Goal: Task Accomplishment & Management: Manage account settings

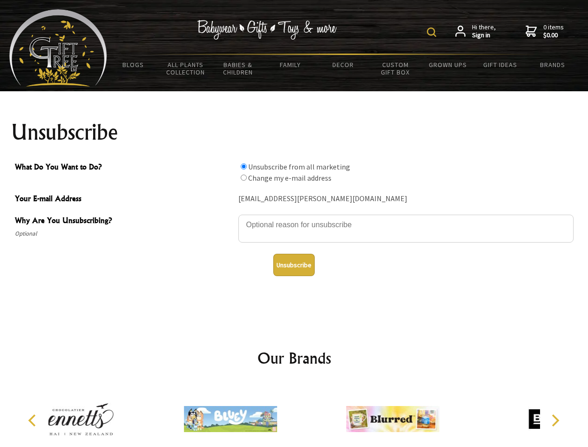
click at [433, 32] on img at bounding box center [431, 31] width 9 height 9
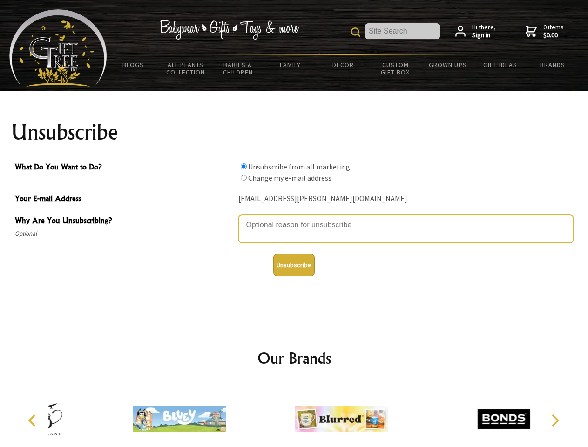
click at [294, 218] on textarea "Why Are You Unsubscribing?" at bounding box center [406, 229] width 335 height 28
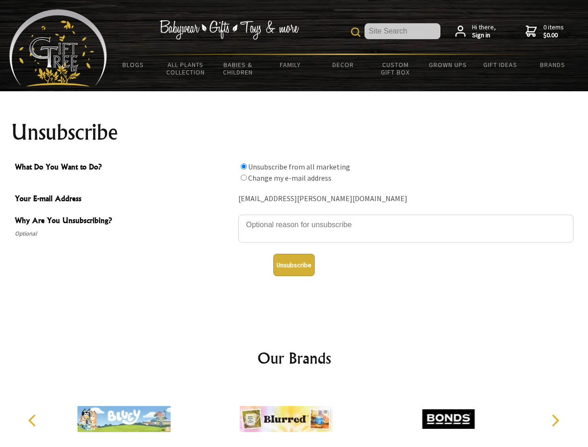
click at [244, 166] on input "What Do You Want to Do?" at bounding box center [244, 167] width 6 height 6
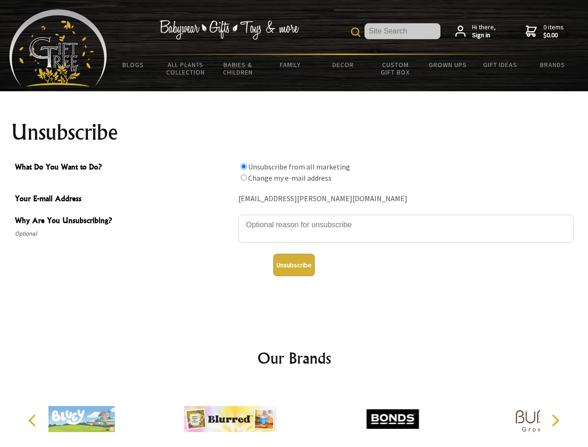
click at [244, 177] on input "What Do You Want to Do?" at bounding box center [244, 178] width 6 height 6
radio input "true"
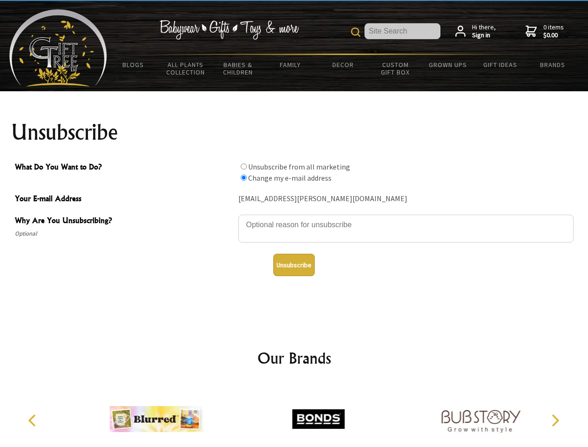
click at [294, 265] on button "Unsubscribe" at bounding box center [293, 265] width 41 height 22
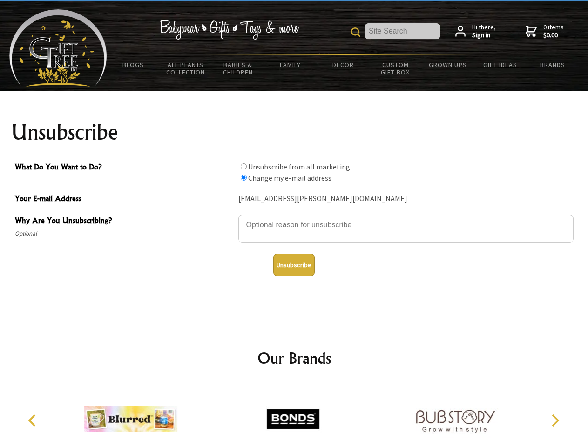
click at [294, 416] on img at bounding box center [292, 419] width 93 height 70
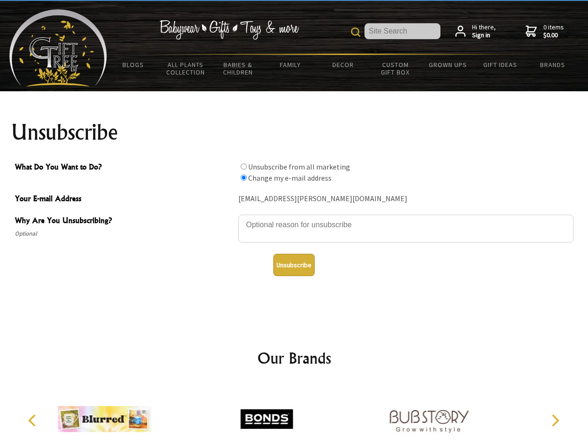
click at [34, 421] on icon "Previous" at bounding box center [33, 421] width 12 height 12
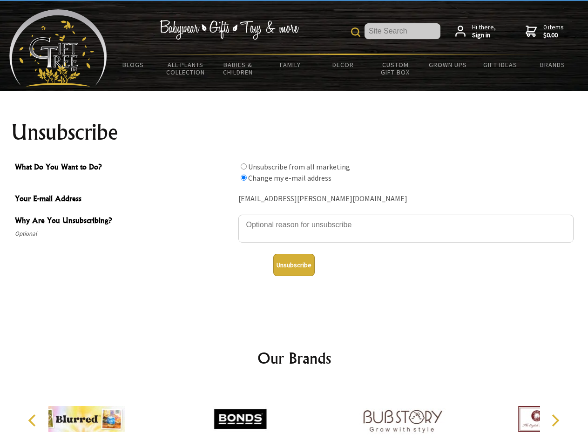
click at [555, 421] on icon "Next" at bounding box center [555, 421] width 12 height 12
